Goal: Transaction & Acquisition: Download file/media

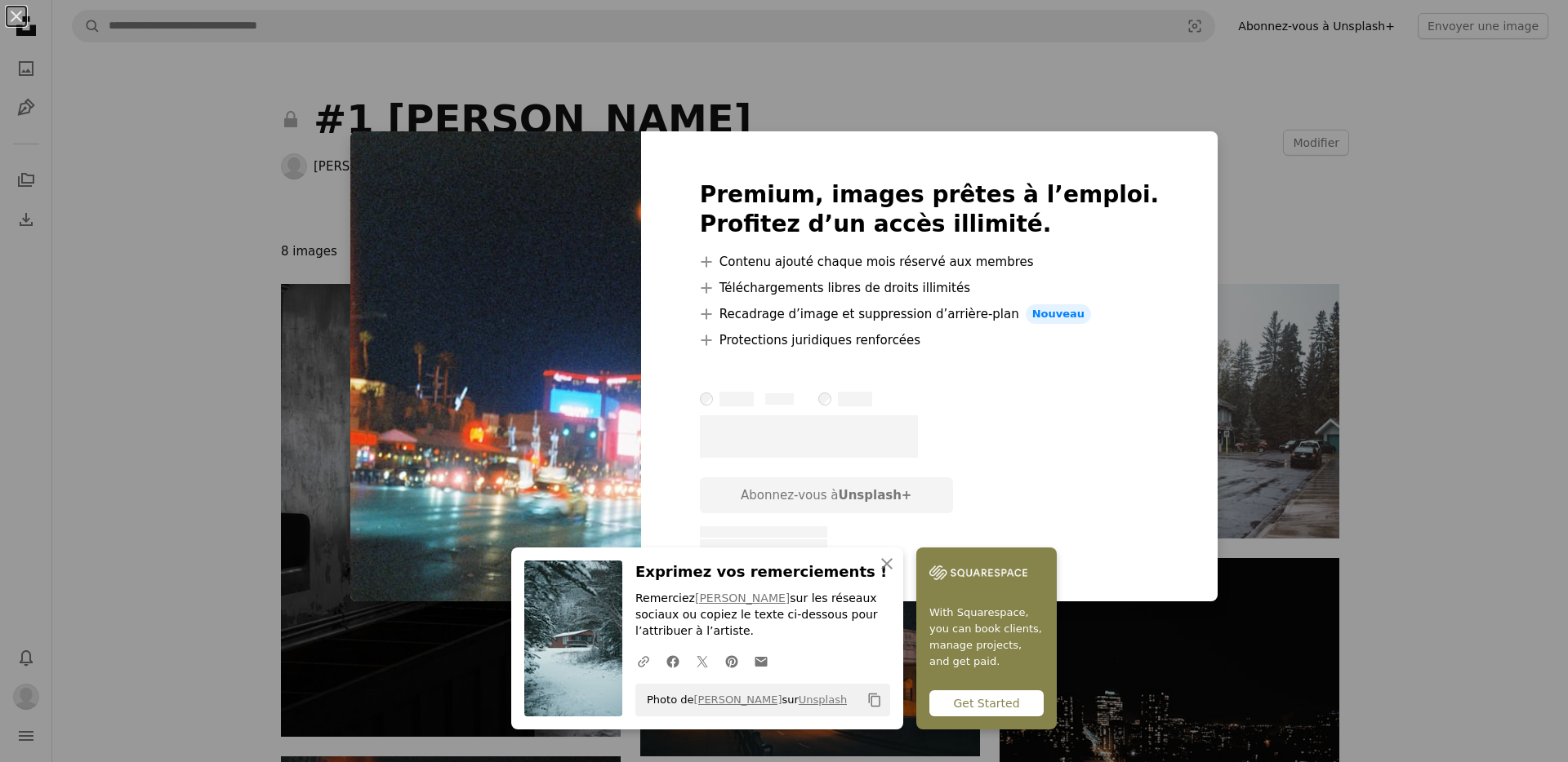
scroll to position [674, 0]
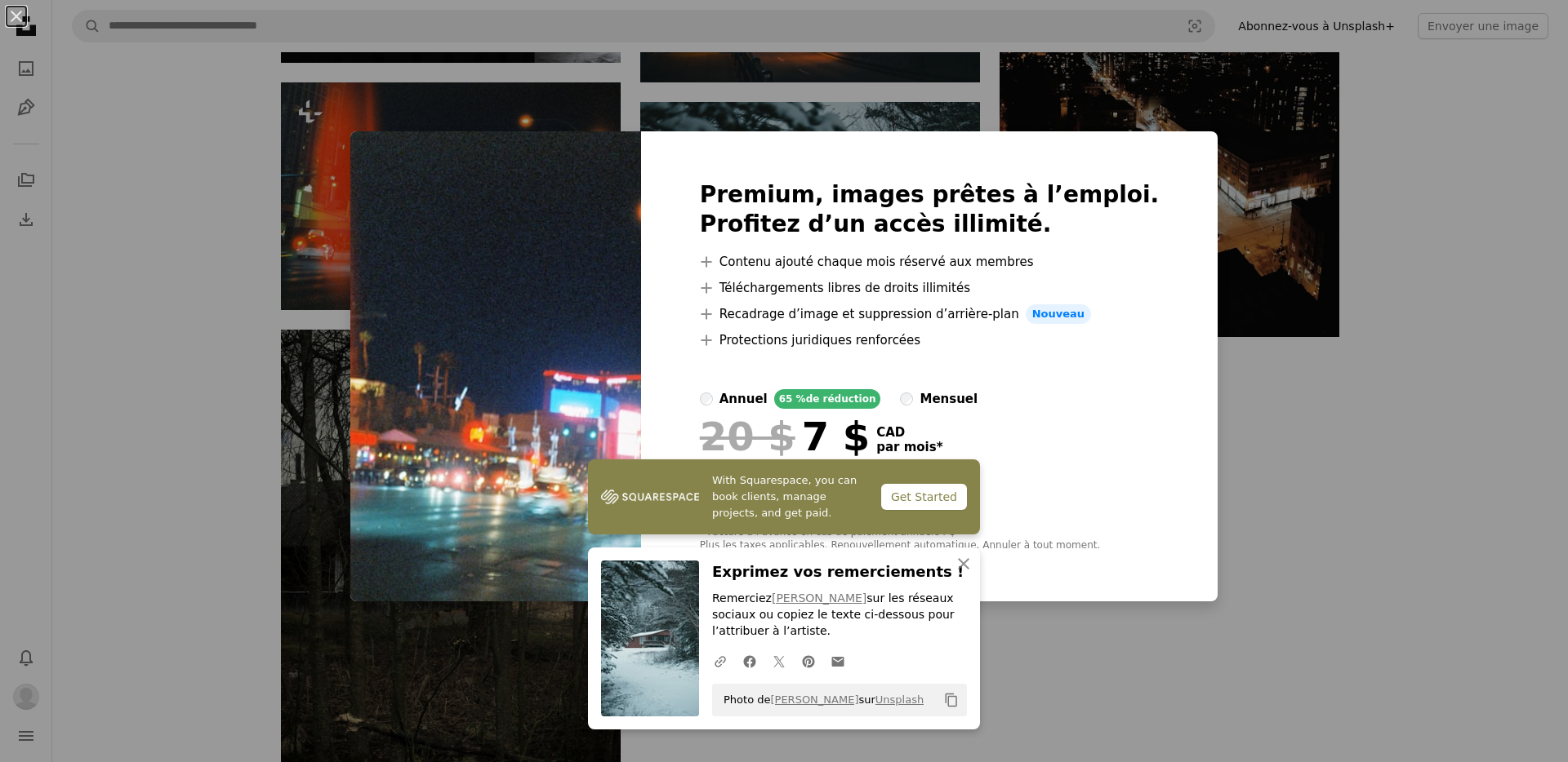
click at [1220, 401] on div "An X shape Premium, images prêtes à l’emploi. Profitez d’un accès illimité. A p…" at bounding box center [784, 381] width 1568 height 762
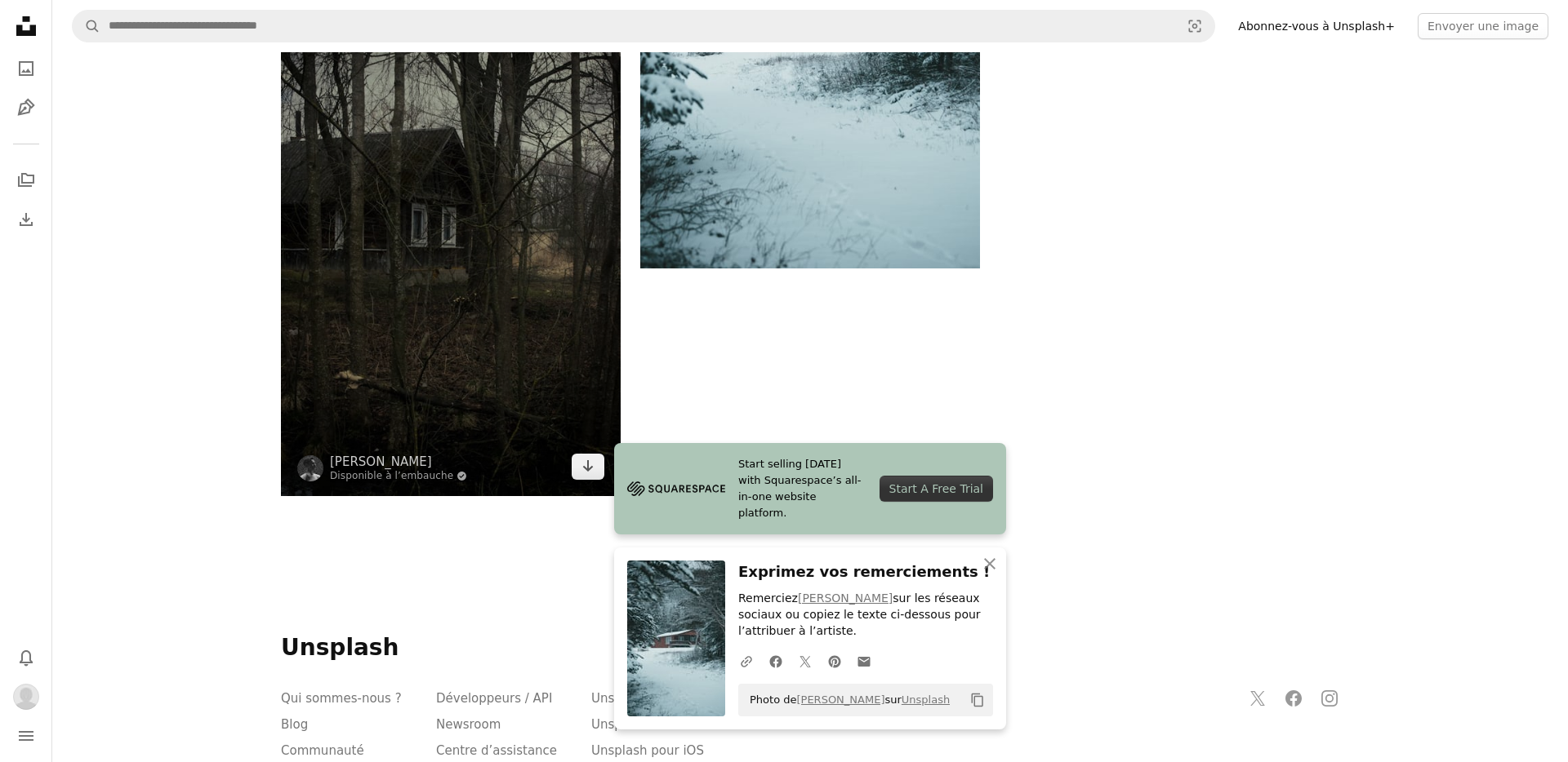
scroll to position [1137, 0]
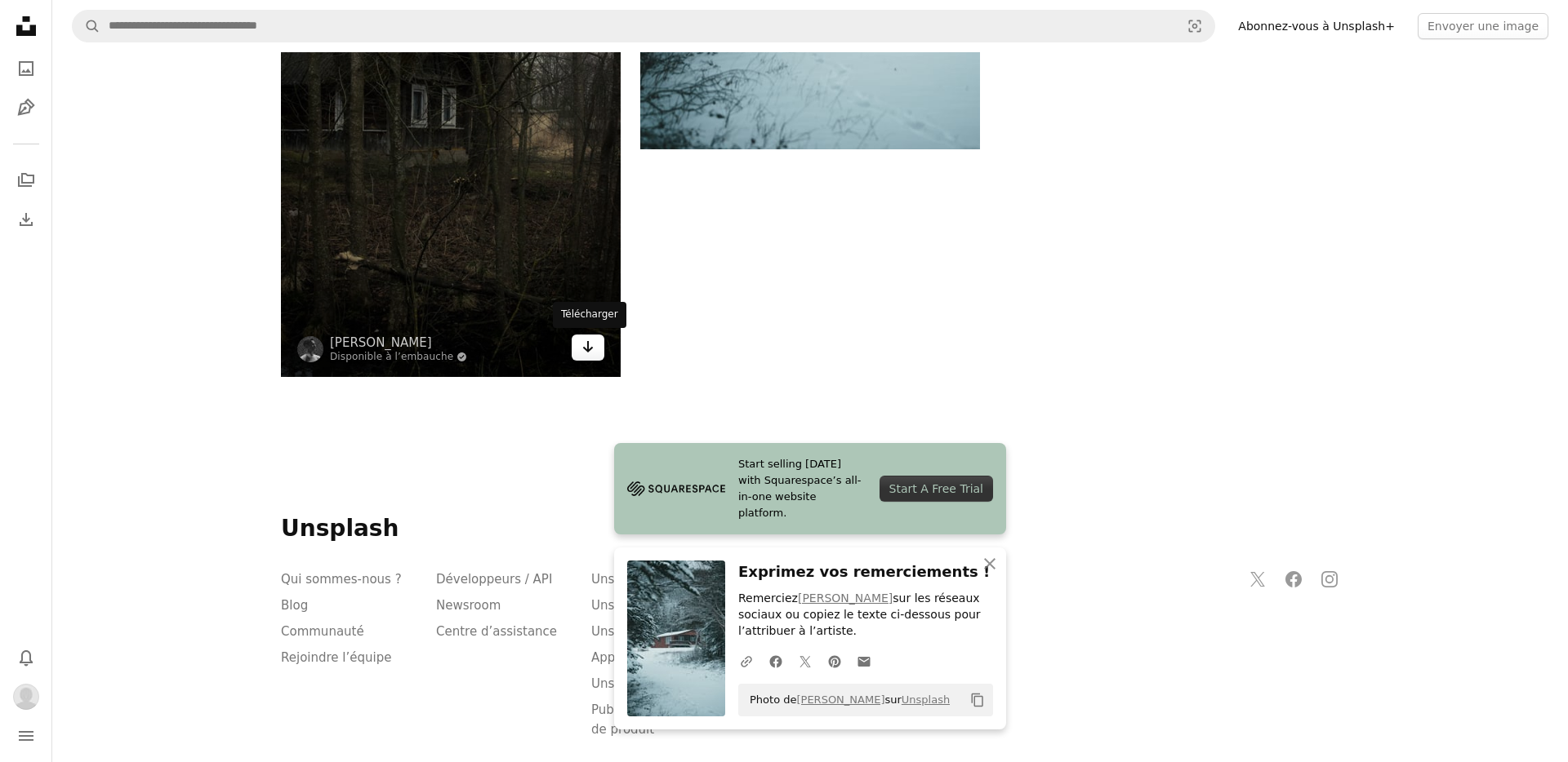
click at [590, 346] on icon "Arrow pointing down" at bounding box center [587, 347] width 13 height 19
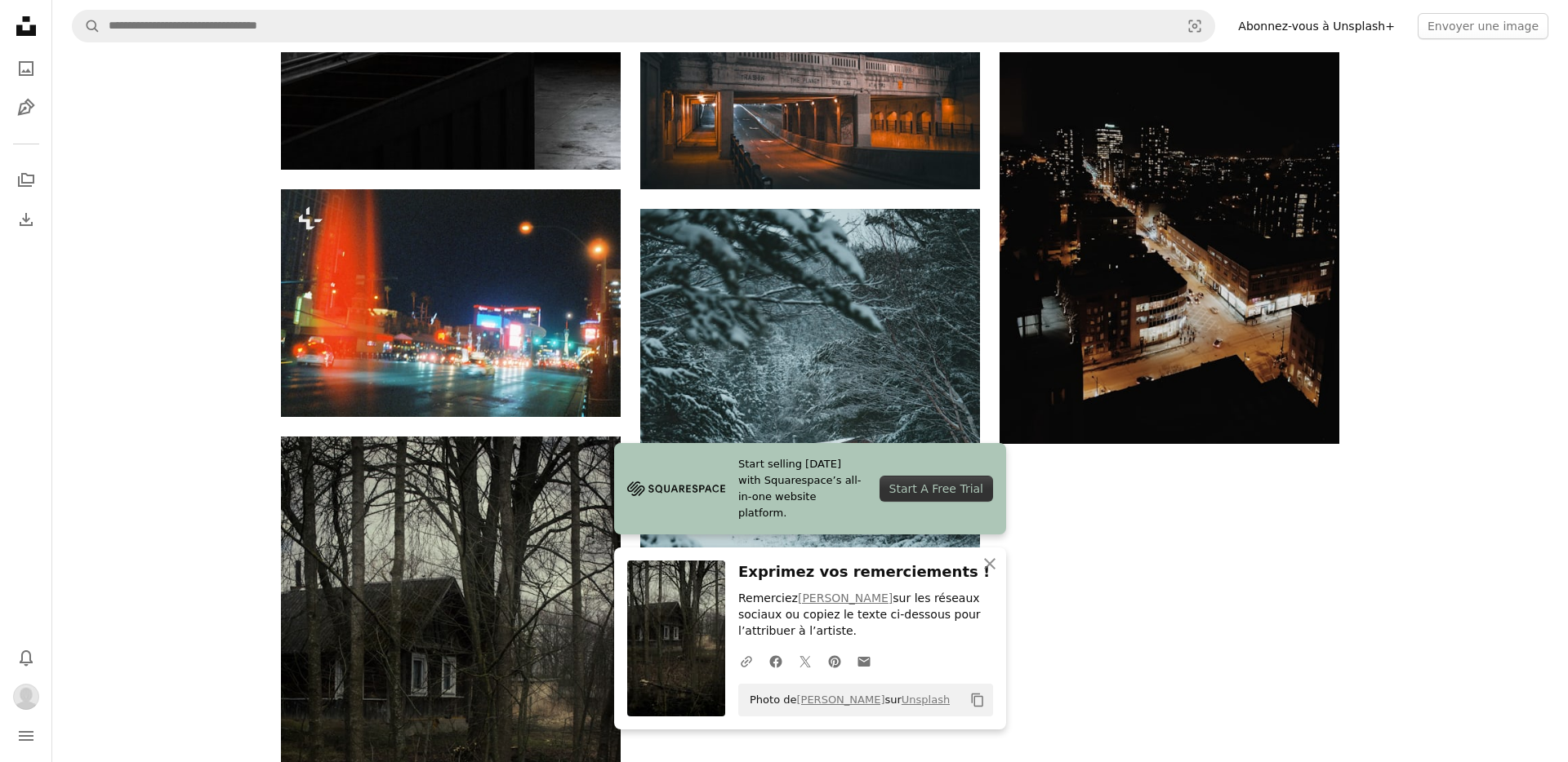
scroll to position [226, 0]
